Goal: Use online tool/utility: Utilize a website feature to perform a specific function

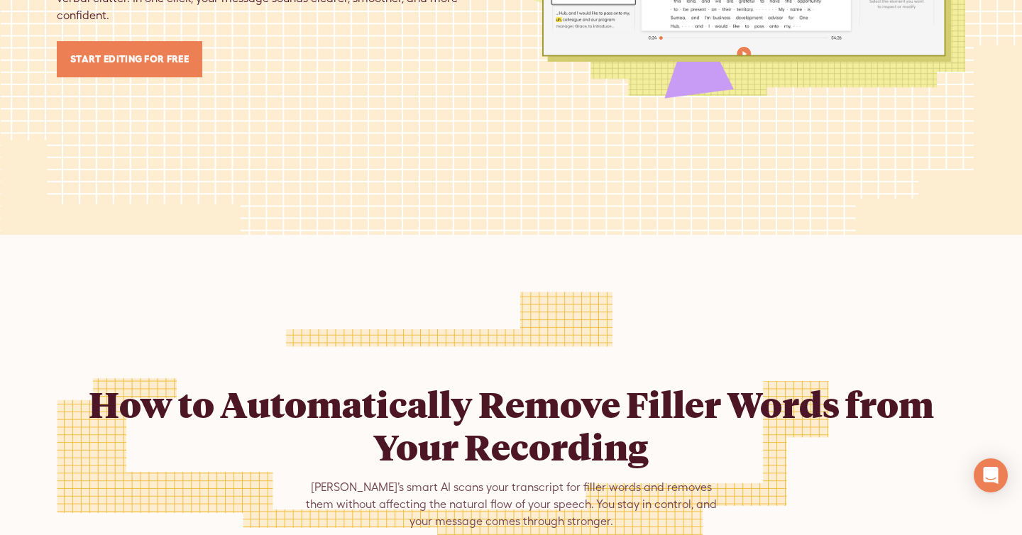
scroll to position [595, 0]
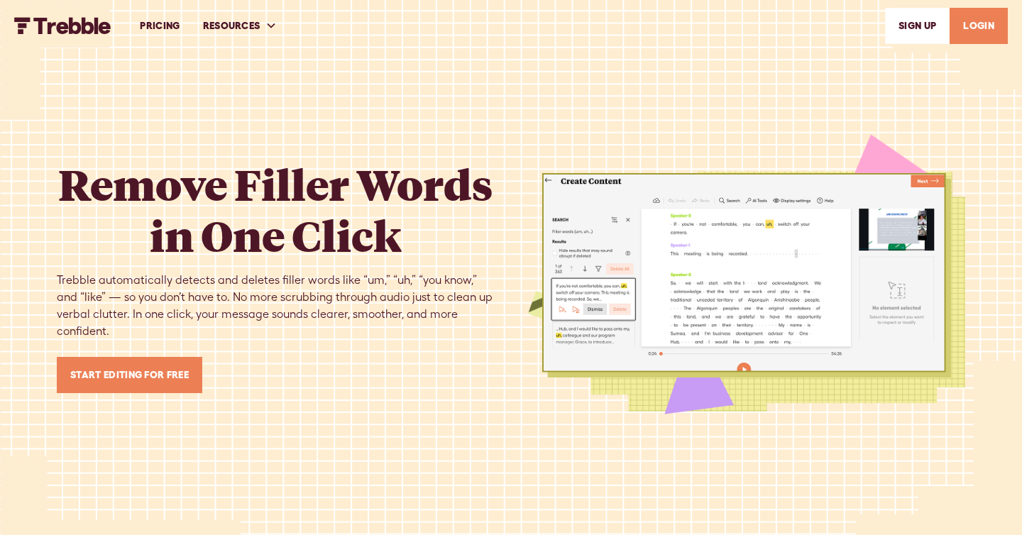
scroll to position [595, 0]
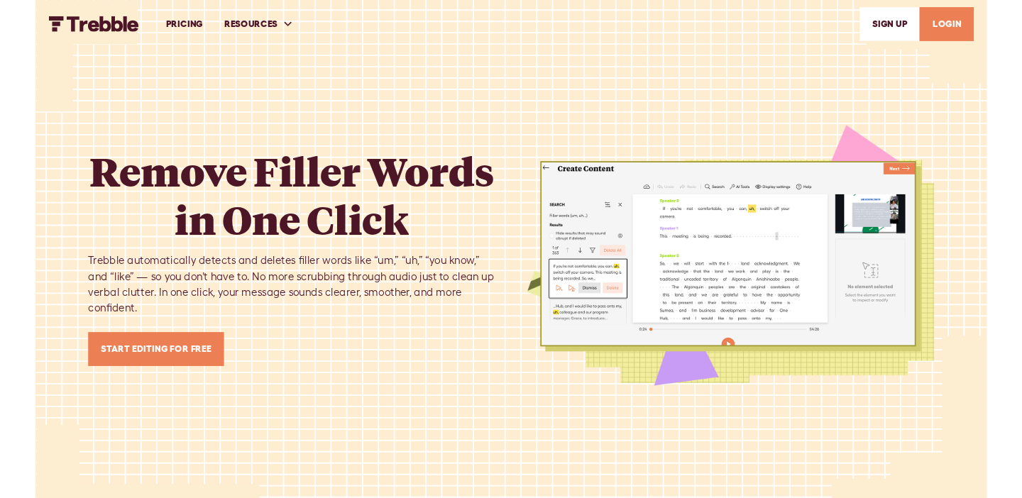
scroll to position [595, 0]
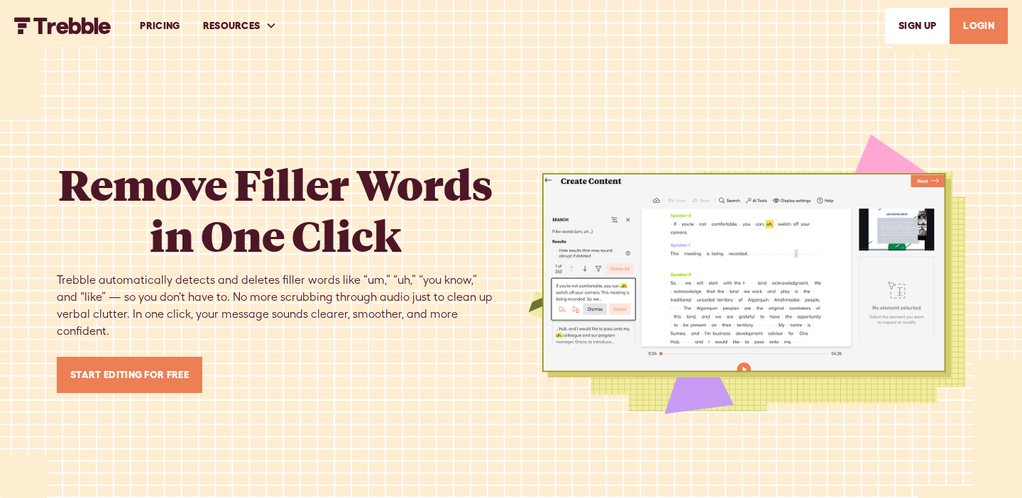
scroll to position [595, 0]
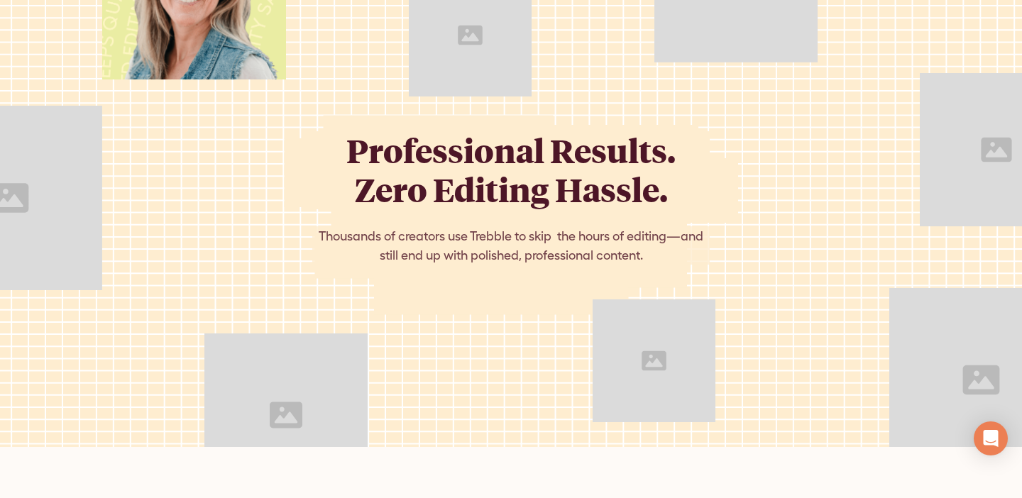
scroll to position [1547, 0]
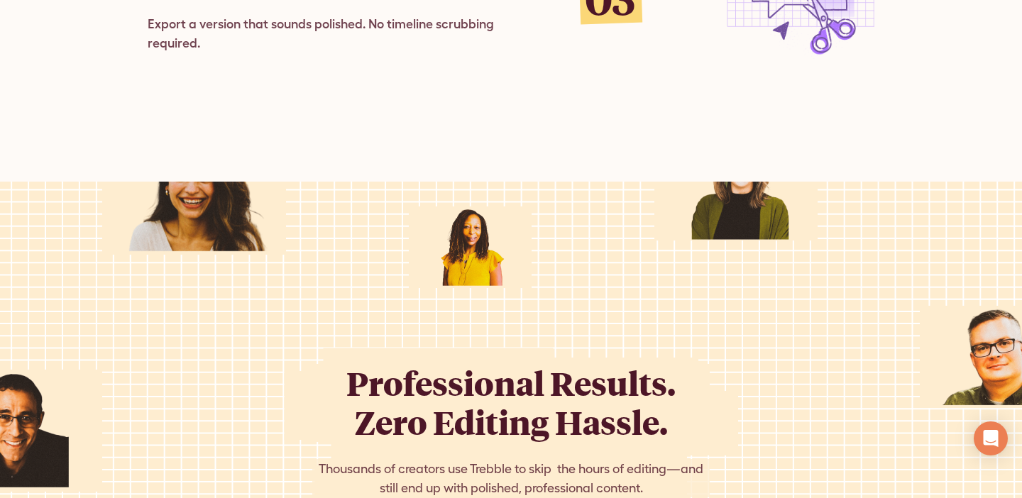
scroll to position [1408, 0]
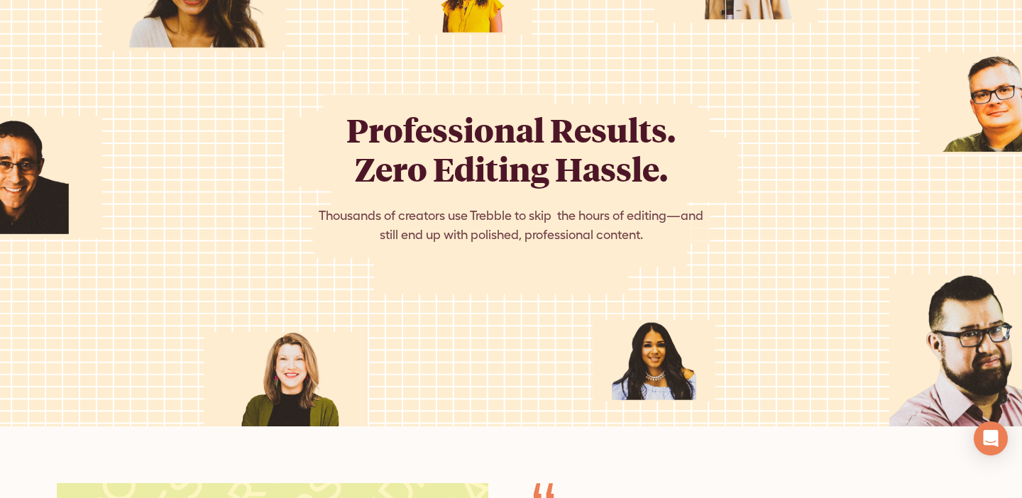
scroll to position [1679, 0]
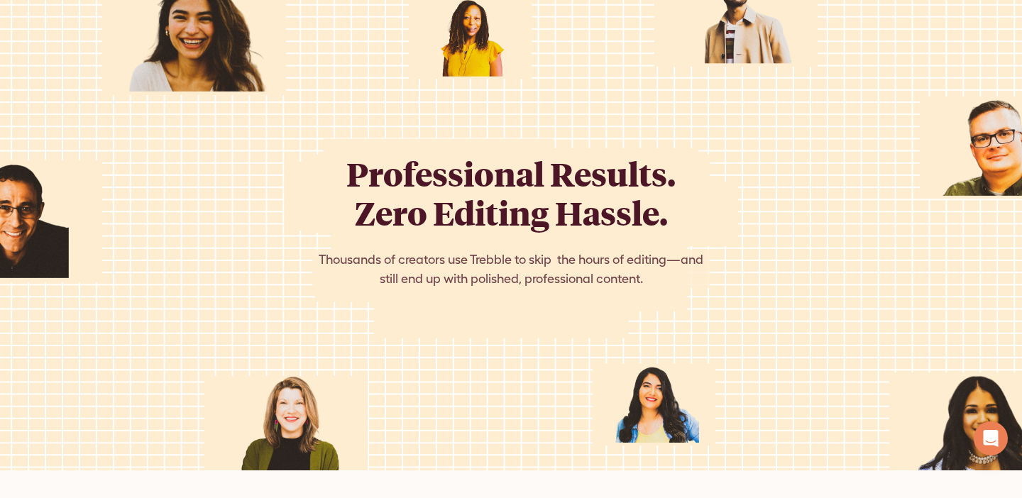
scroll to position [1636, 0]
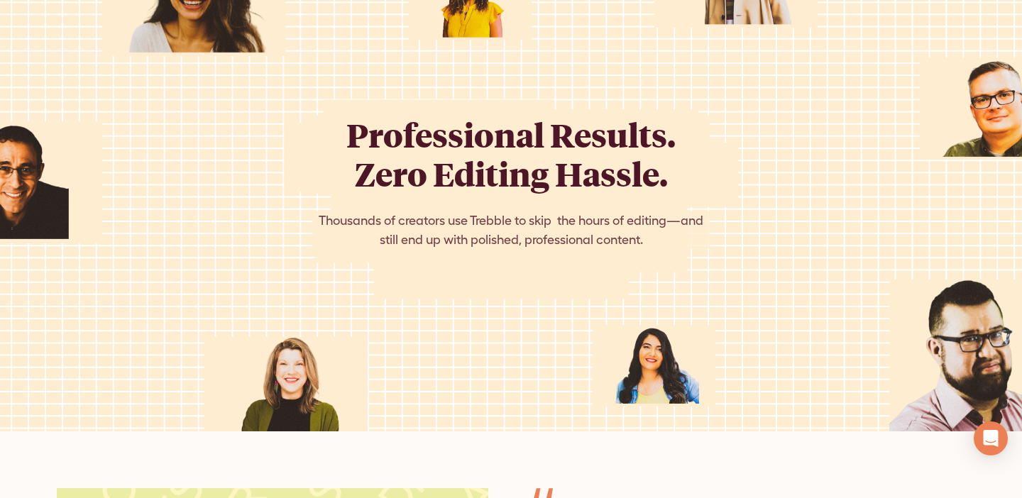
scroll to position [1698, 0]
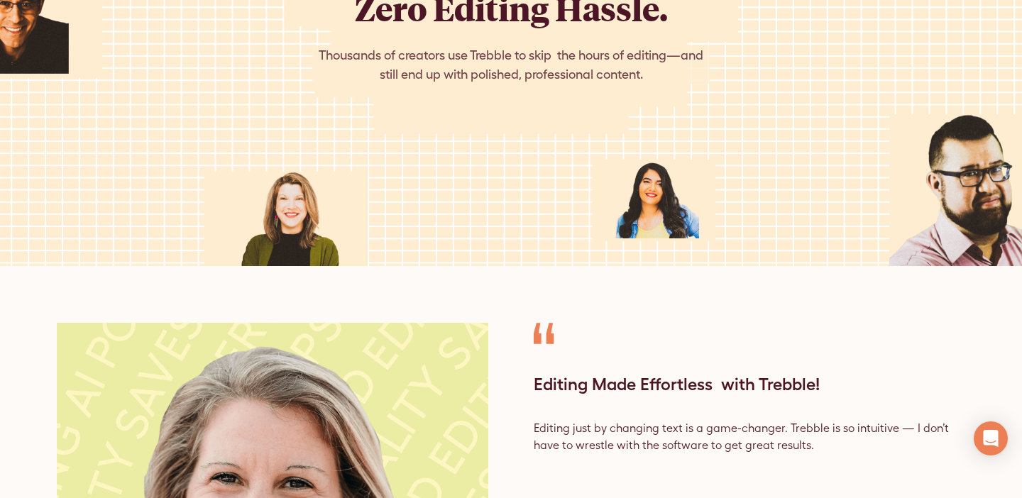
scroll to position [1884, 0]
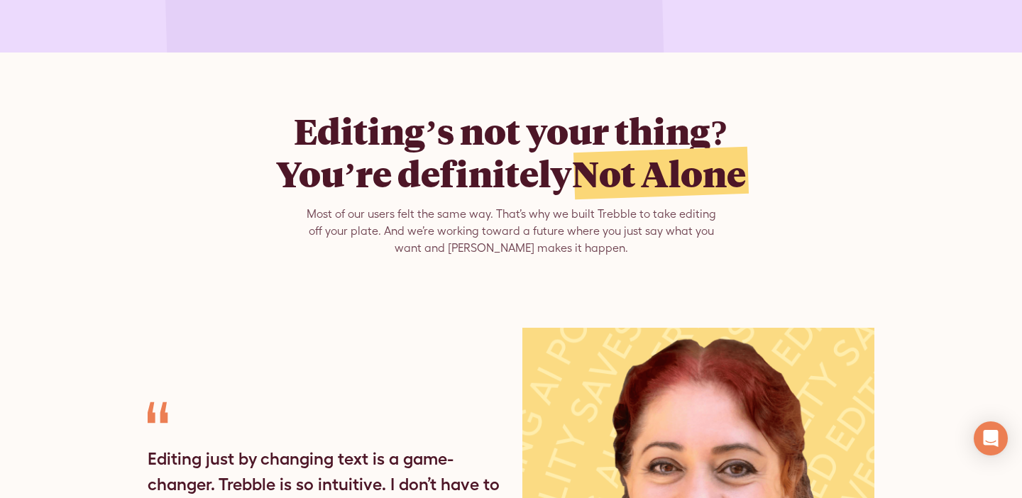
scroll to position [3828, 0]
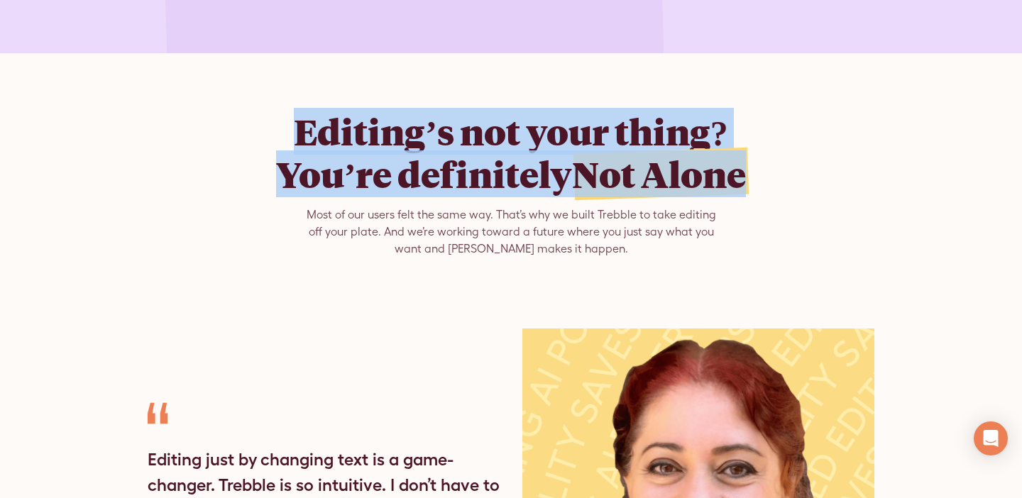
drag, startPoint x: 762, startPoint y: 160, endPoint x: 267, endPoint y: 92, distance: 499.7
copy h2 "Editing’s not your thing? You’re definitely Not Alone"
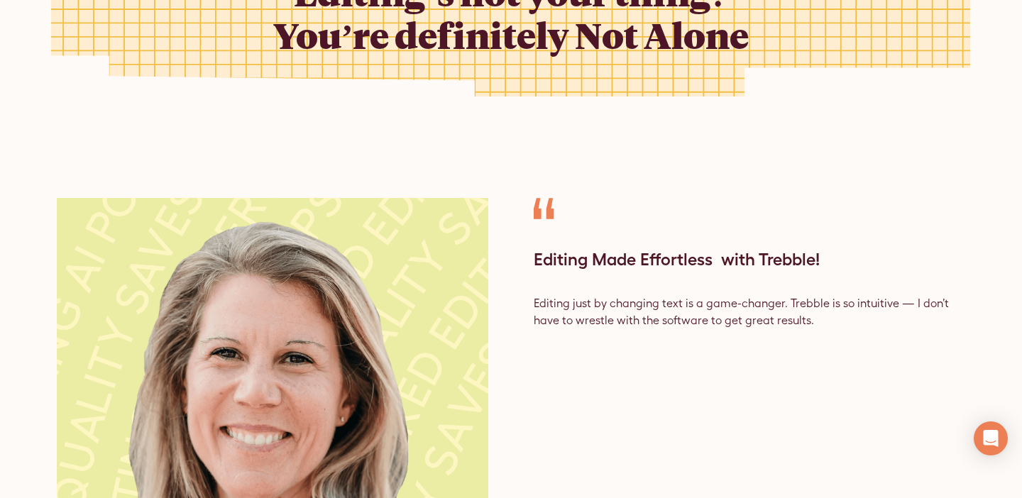
scroll to position [2194, 0]
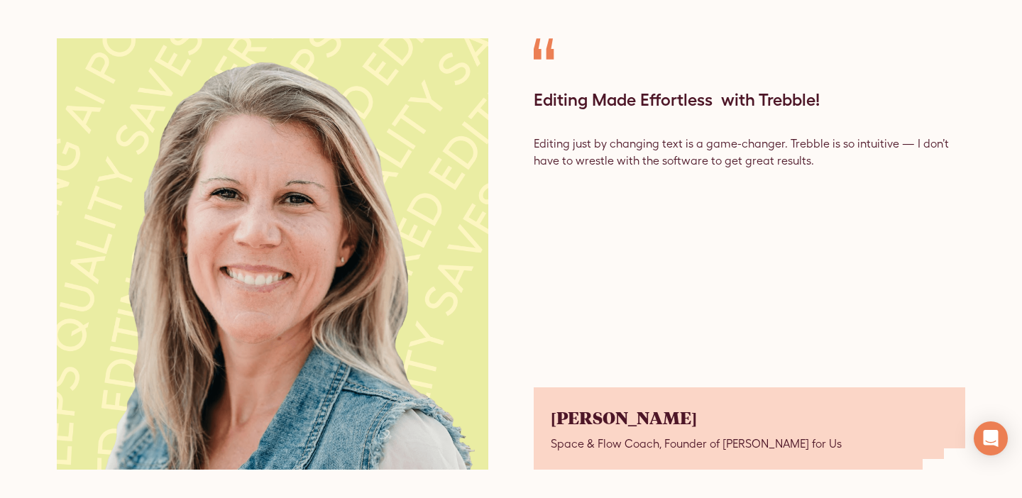
scroll to position [2124, 0]
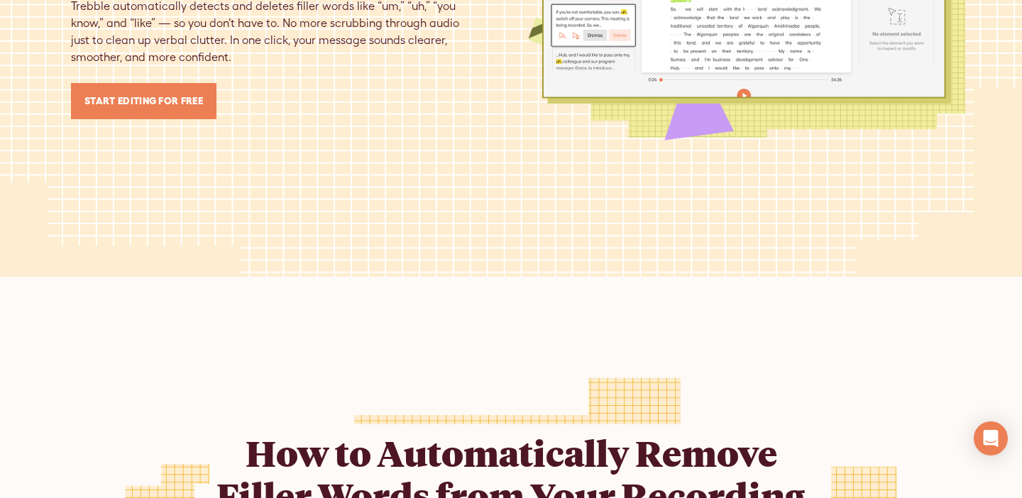
scroll to position [475, 0]
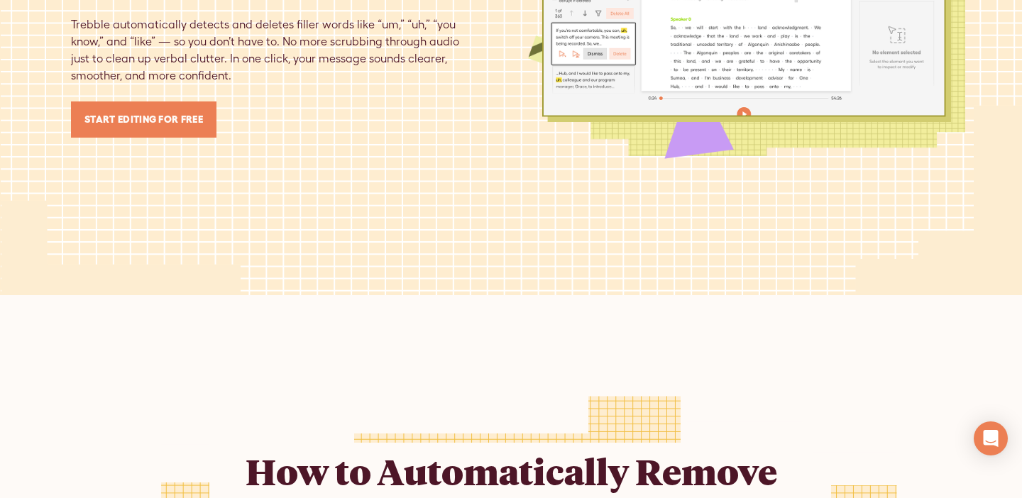
scroll to position [426, 0]
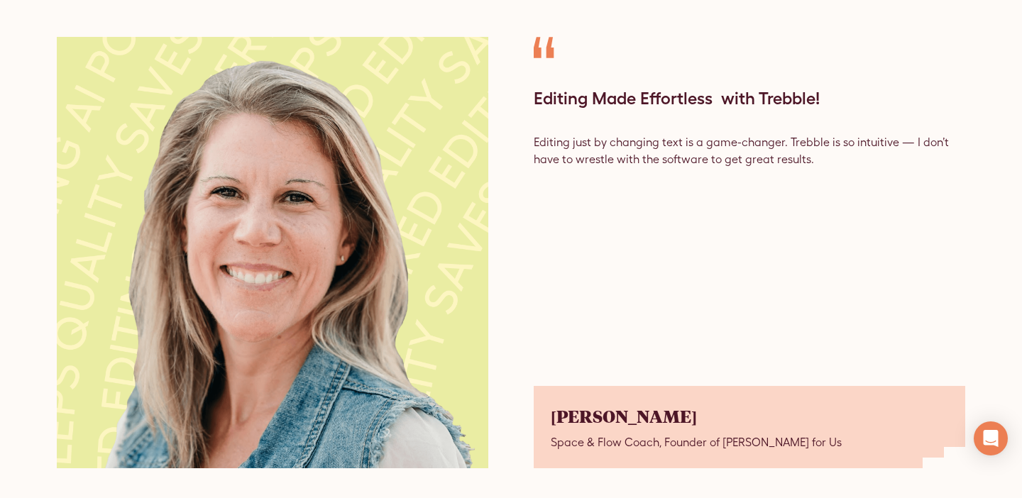
scroll to position [2189, 0]
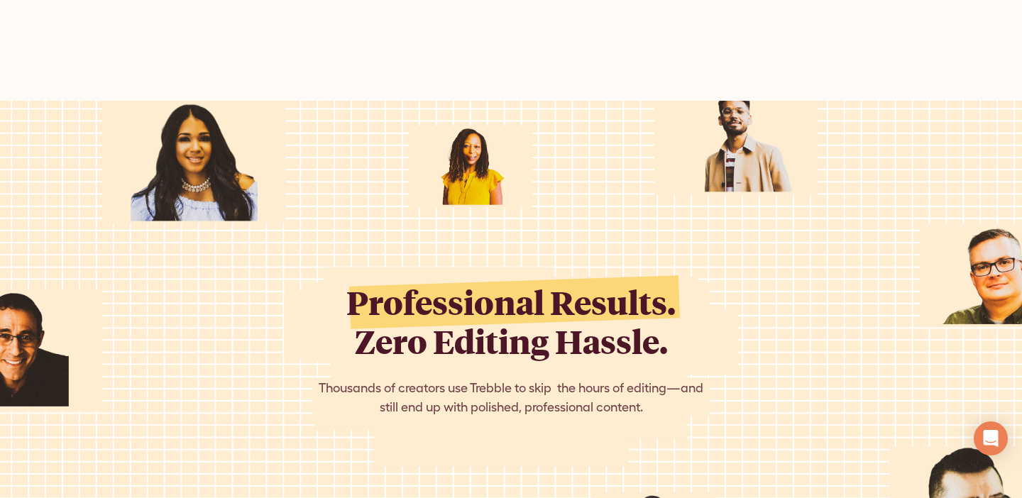
scroll to position [1505, 0]
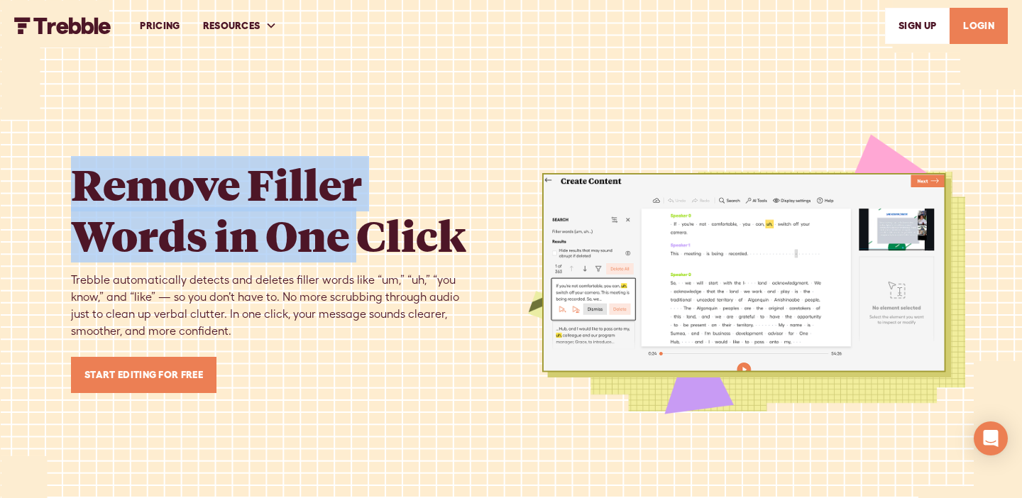
drag, startPoint x: 123, startPoint y: 145, endPoint x: 357, endPoint y: 253, distance: 257.4
click at [357, 254] on div "Remove Filler Words in One Click Trebble automatically detects and deletes fill…" at bounding box center [275, 275] width 437 height 263
click at [357, 253] on h1 "Remove Filler Words in One Click" at bounding box center [275, 209] width 409 height 102
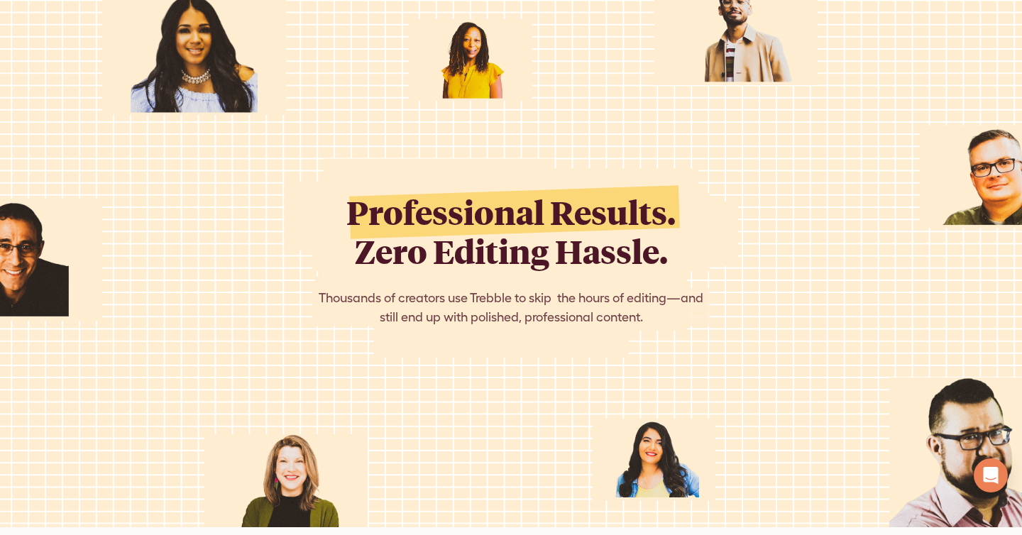
scroll to position [1612, 0]
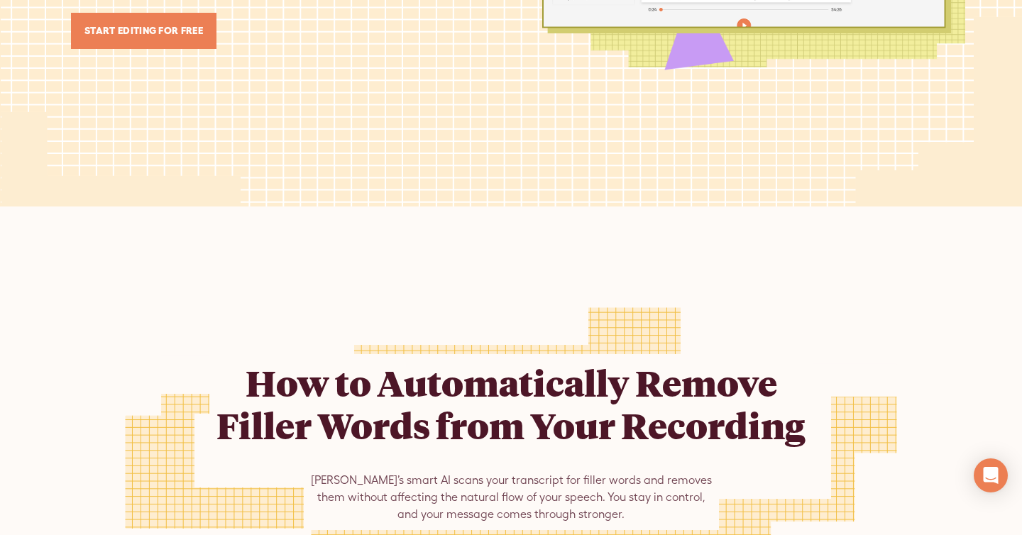
scroll to position [134, 0]
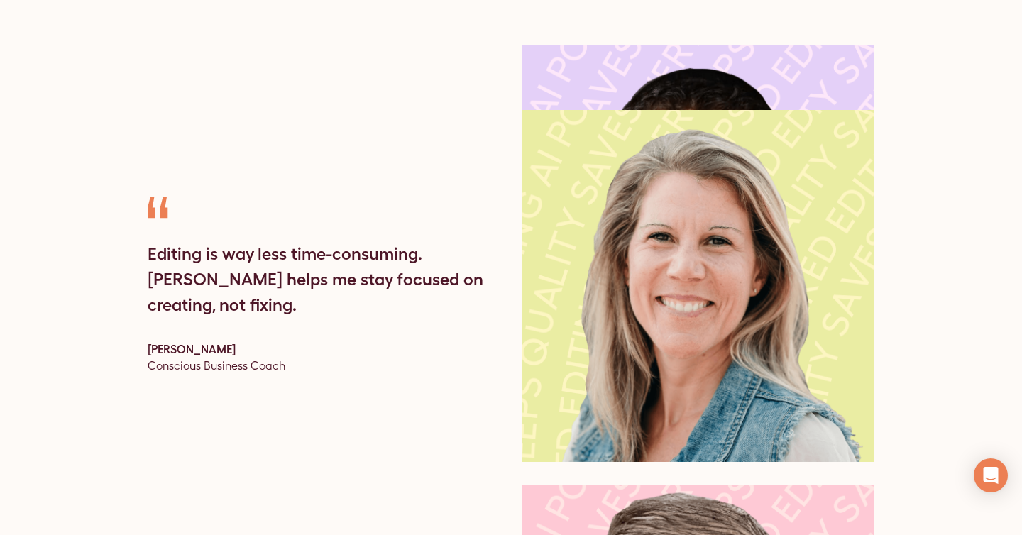
scroll to position [4790, 0]
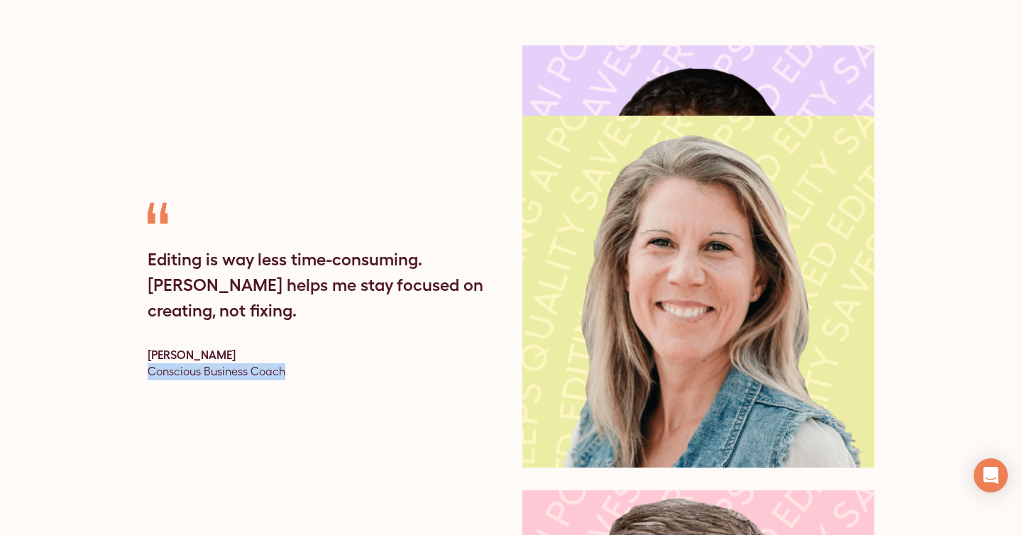
drag, startPoint x: 297, startPoint y: 341, endPoint x: 117, endPoint y: 339, distance: 179.5
copy div "Conscious Business Coach"
click at [408, 265] on div "Editing is way less time-consuming. Trebble helps me stay focused on creating, …" at bounding box center [324, 285] width 352 height 77
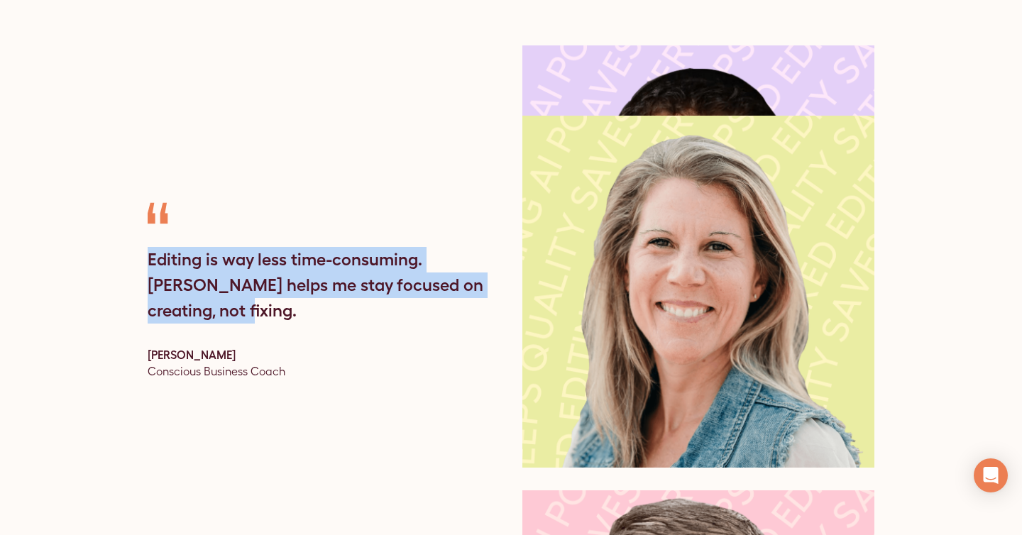
drag, startPoint x: 498, startPoint y: 289, endPoint x: 111, endPoint y: 261, distance: 387.6
copy div "Editing is way less time-consuming. Trebble helps me stay focused on creating, …"
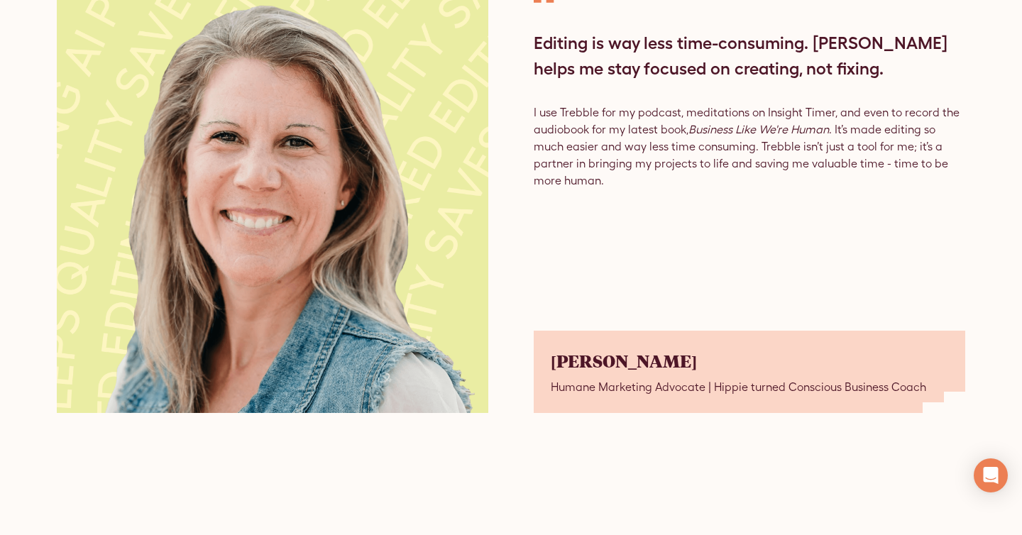
scroll to position [2305, 0]
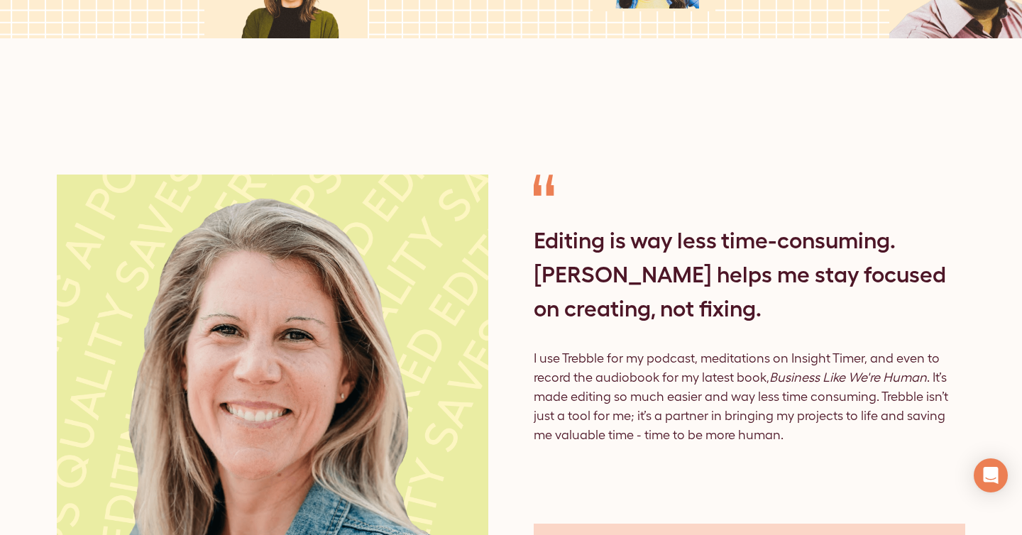
scroll to position [2105, 0]
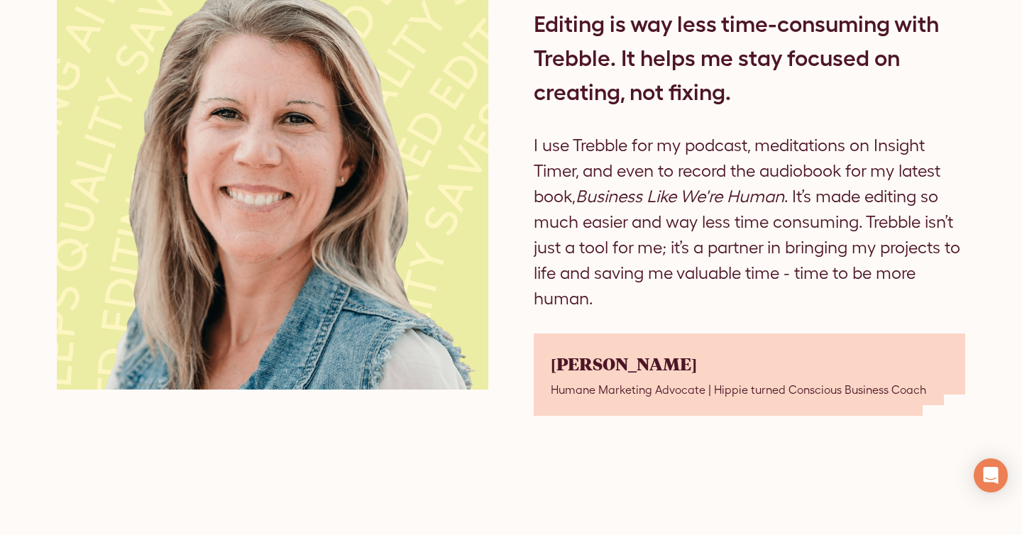
scroll to position [2241, 0]
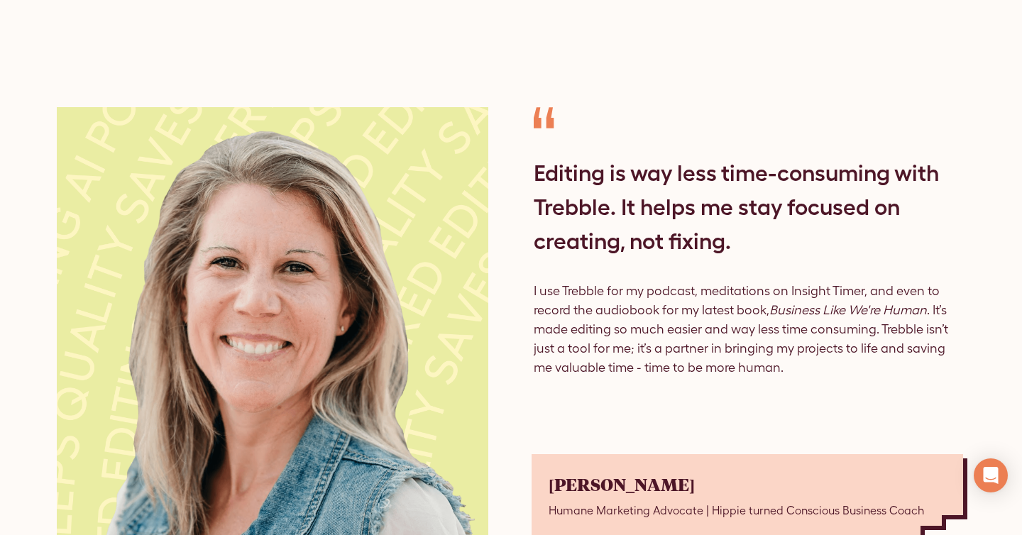
scroll to position [2174, 0]
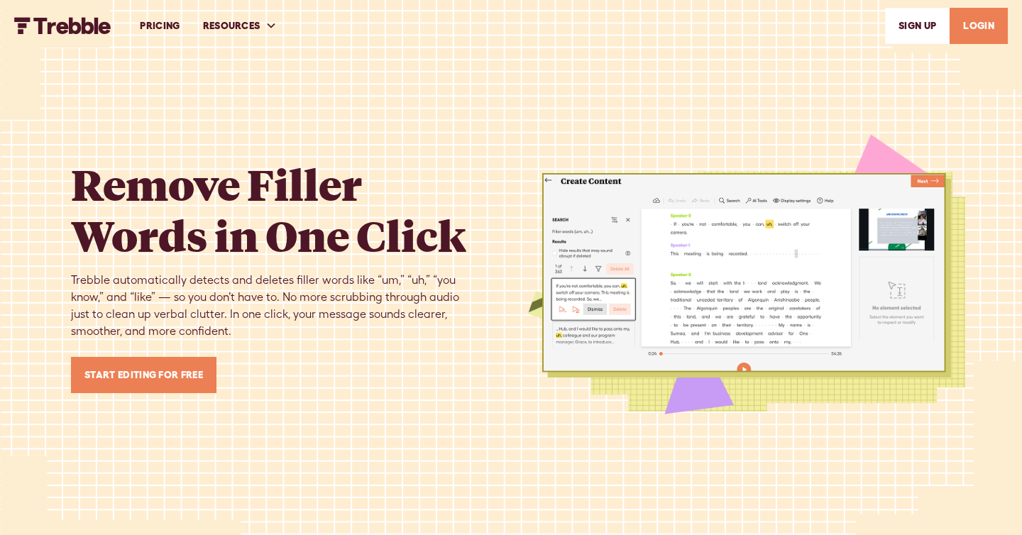
scroll to position [2086, 0]
